Goal: Task Accomplishment & Management: Manage account settings

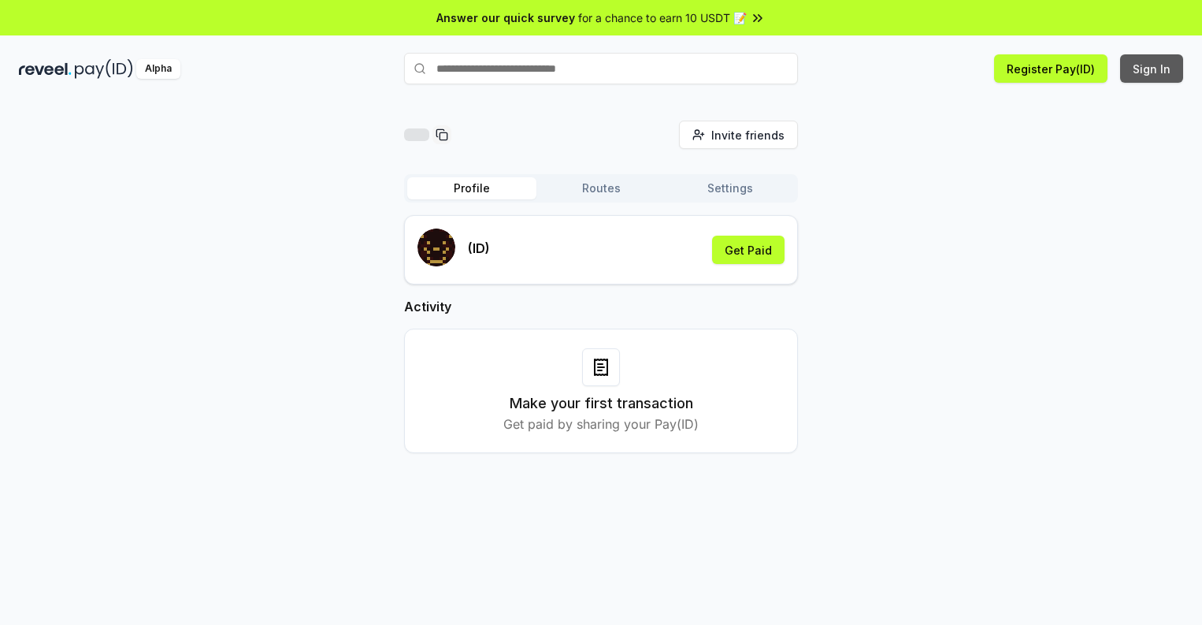
click at [1153, 69] on button "Sign In" at bounding box center [1151, 68] width 63 height 28
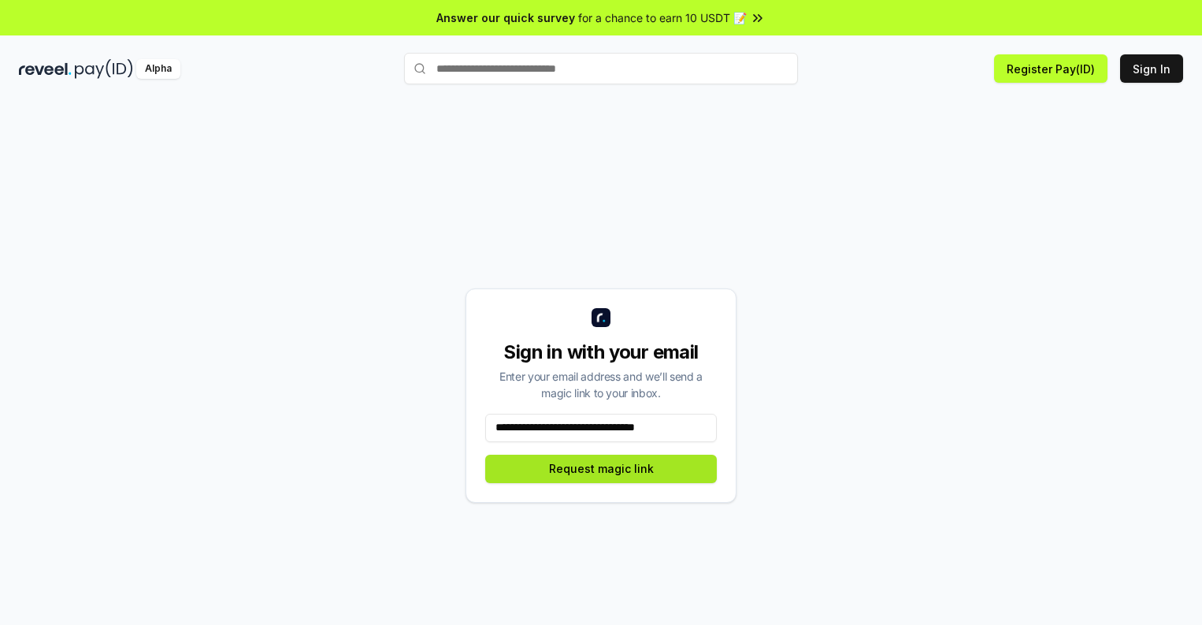
type input "**********"
click at [601, 468] on button "Request magic link" at bounding box center [601, 469] width 232 height 28
